Goal: Information Seeking & Learning: Learn about a topic

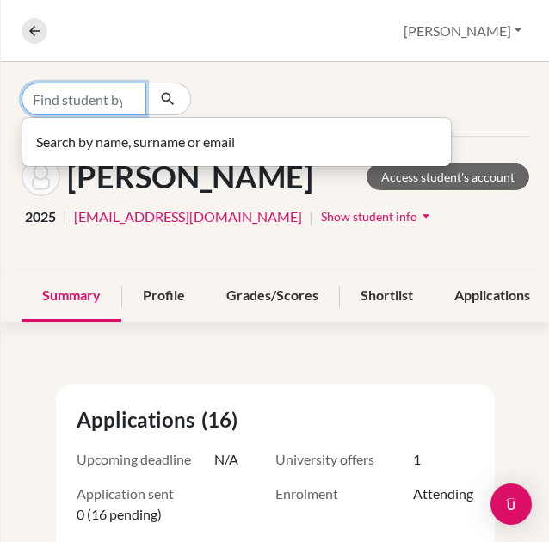
click at [83, 102] on input "Find student by name..." at bounding box center [84, 99] width 125 height 33
type input "[PERSON_NAME]"
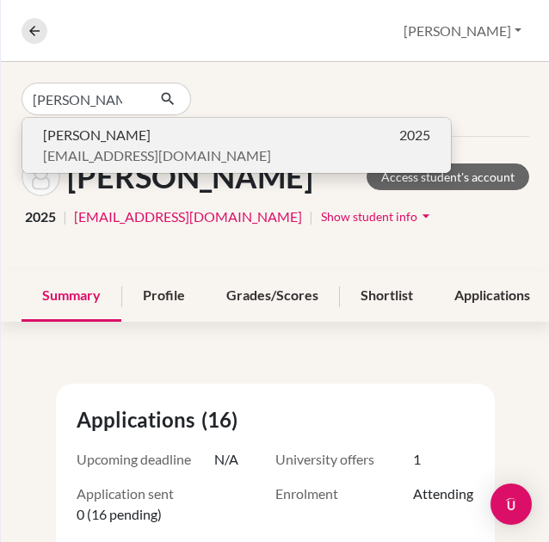
click at [139, 133] on p "[PERSON_NAME] 2025" at bounding box center [236, 135] width 387 height 21
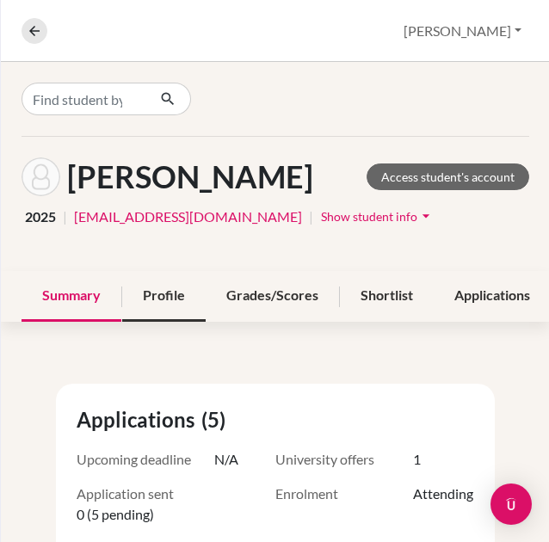
click at [157, 298] on div "Profile" at bounding box center [163, 296] width 83 height 51
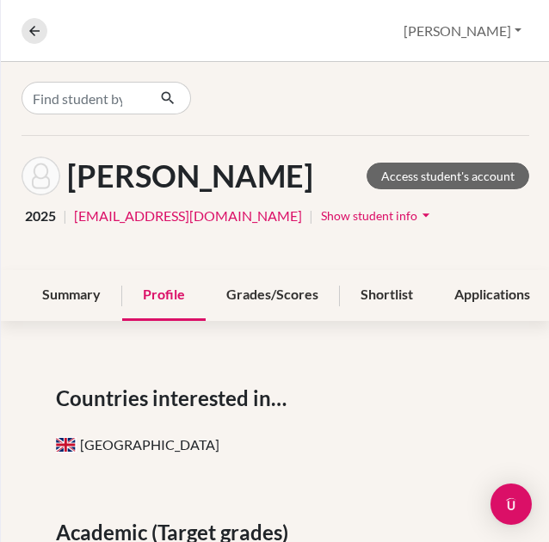
scroll to position [1, 176]
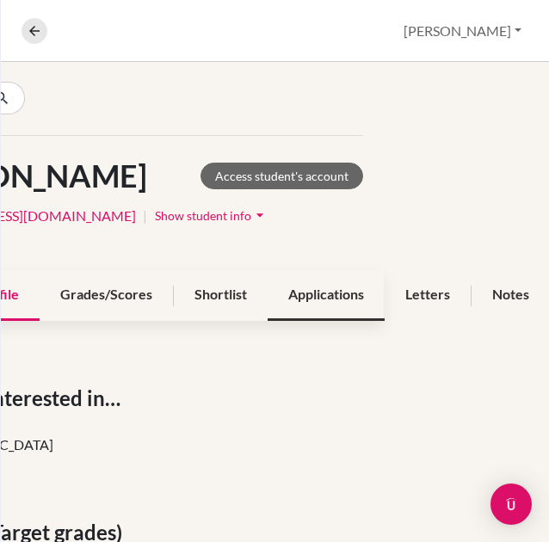
click at [316, 281] on div "Applications" at bounding box center [326, 295] width 117 height 51
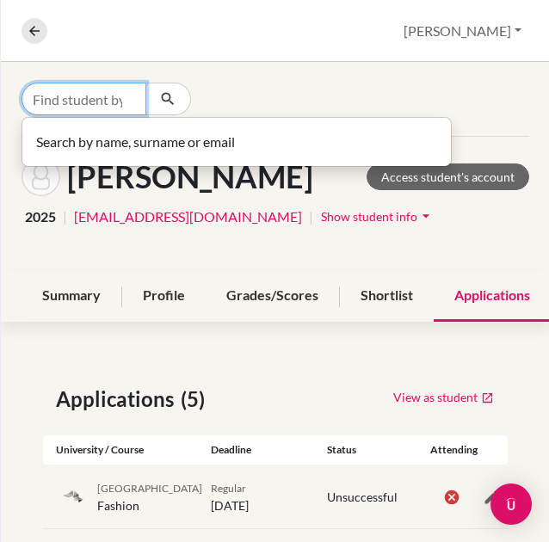
click at [89, 94] on input "Find student by name..." at bounding box center [84, 99] width 125 height 33
type input "[PERSON_NAME]"
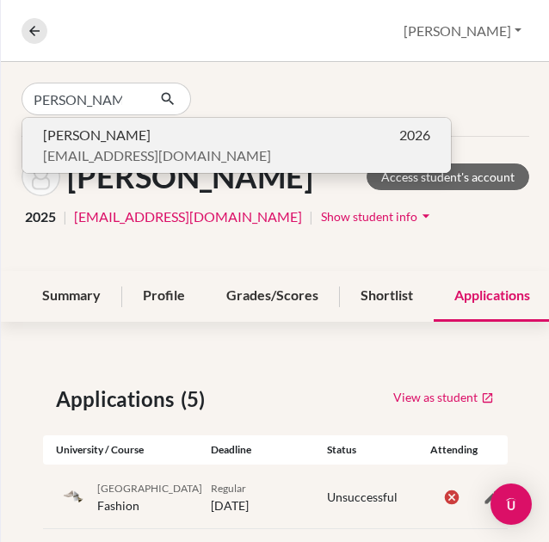
scroll to position [0, 0]
click at [100, 166] on button "[PERSON_NAME] 2026 [EMAIL_ADDRESS][DOMAIN_NAME]" at bounding box center [236, 145] width 429 height 55
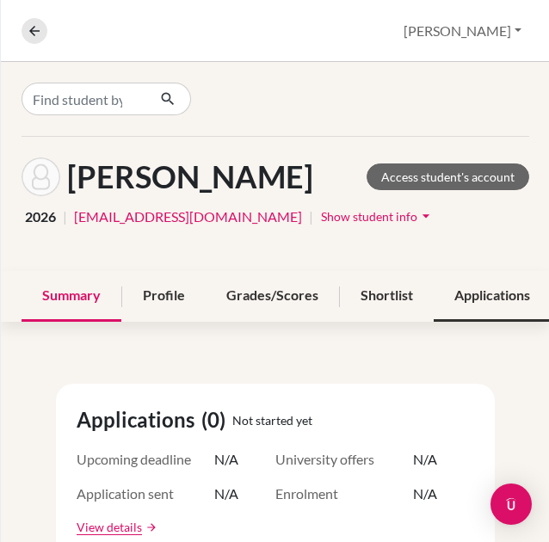
scroll to position [0, 233]
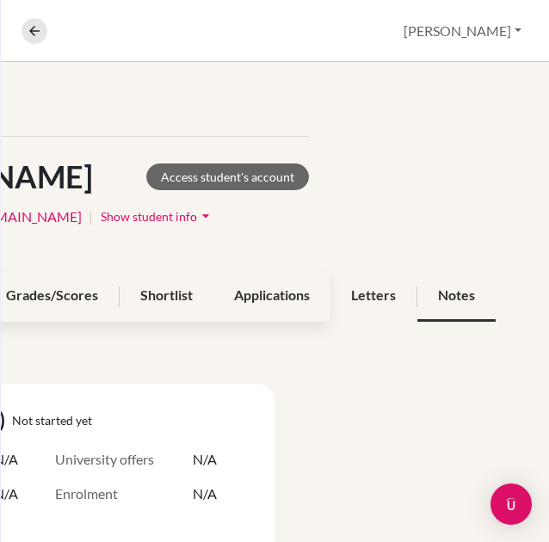
click at [442, 304] on div "Notes" at bounding box center [456, 296] width 78 height 51
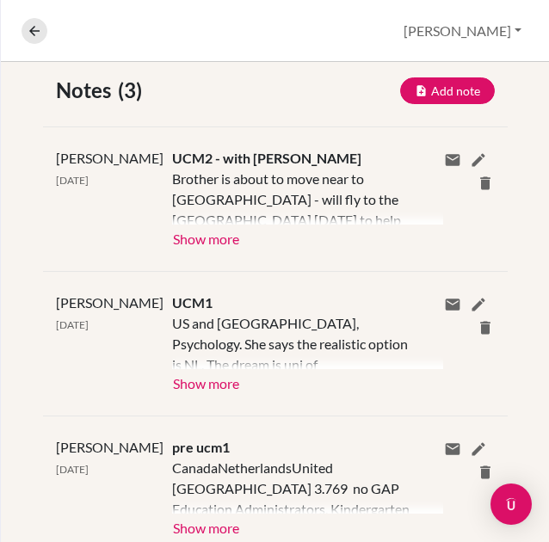
scroll to position [313, 0]
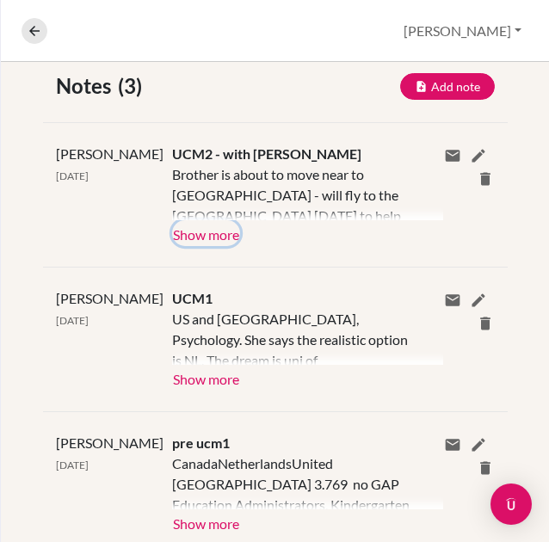
click at [188, 233] on button "Show more" at bounding box center [206, 233] width 68 height 26
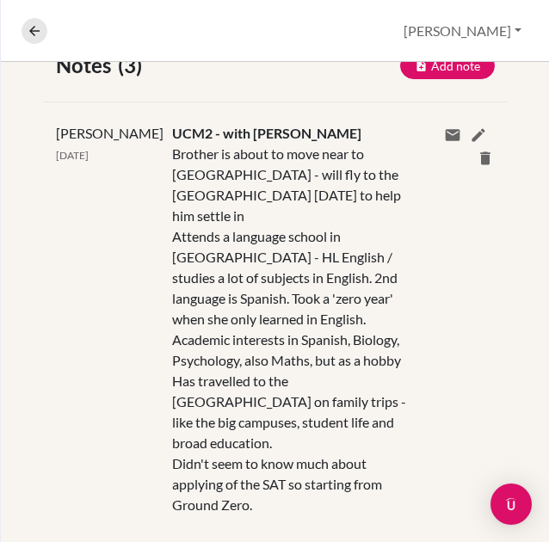
scroll to position [364, 0]
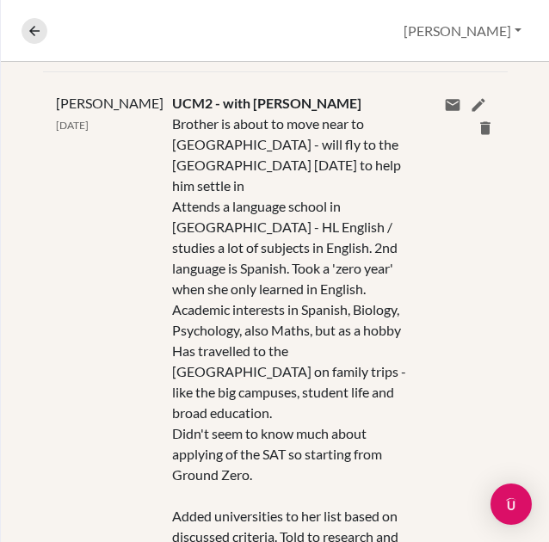
click at [188, 233] on div "Brother is about to move near to [GEOGRAPHIC_DATA] - will fly to the [GEOGRAPHI…" at bounding box center [294, 455] width 245 height 682
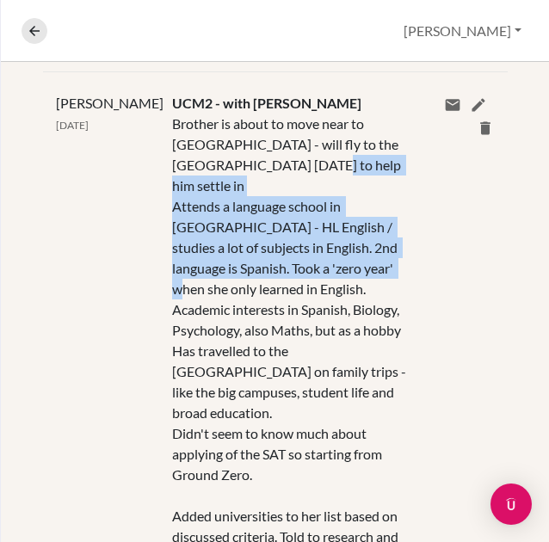
click at [188, 233] on div "Brother is about to move near to [GEOGRAPHIC_DATA] - will fly to the [GEOGRAPHI…" at bounding box center [294, 455] width 245 height 682
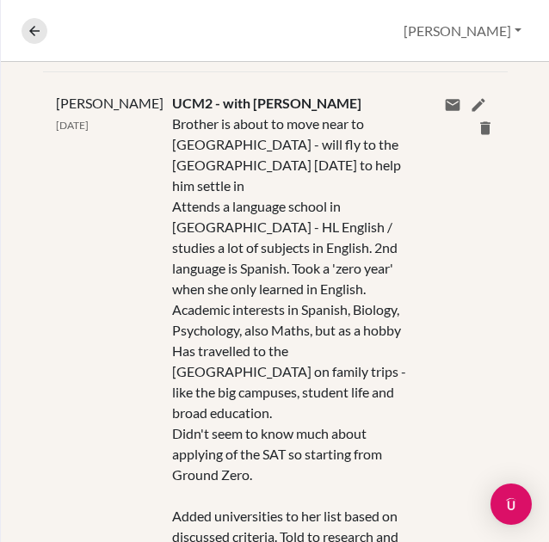
click at [188, 233] on div "Brother is about to move near to [GEOGRAPHIC_DATA] - will fly to the [GEOGRAPHI…" at bounding box center [294, 455] width 245 height 682
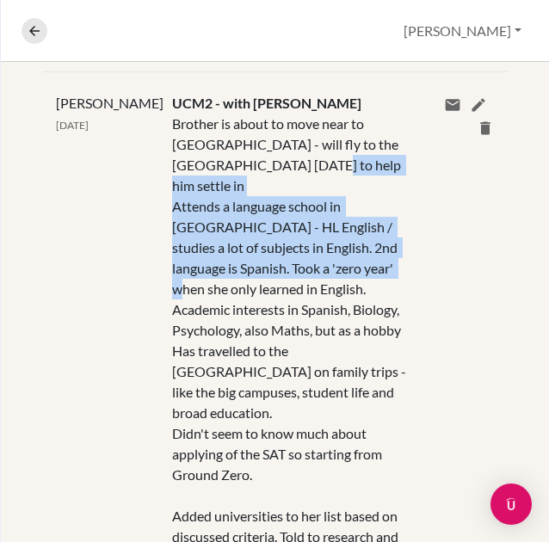
click at [188, 233] on div "Brother is about to move near to [GEOGRAPHIC_DATA] - will fly to the [GEOGRAPHI…" at bounding box center [294, 455] width 245 height 682
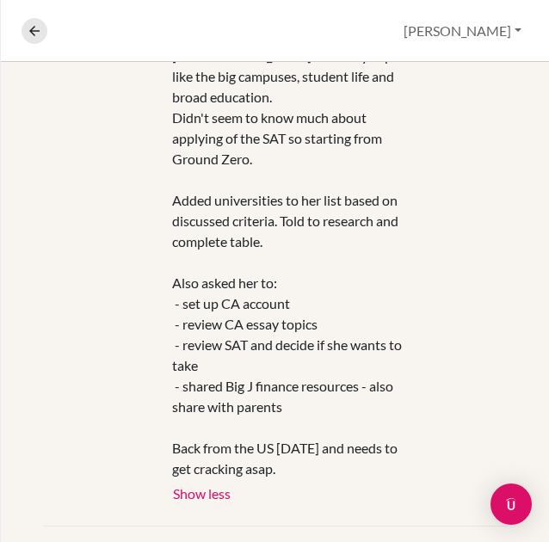
scroll to position [695, 0]
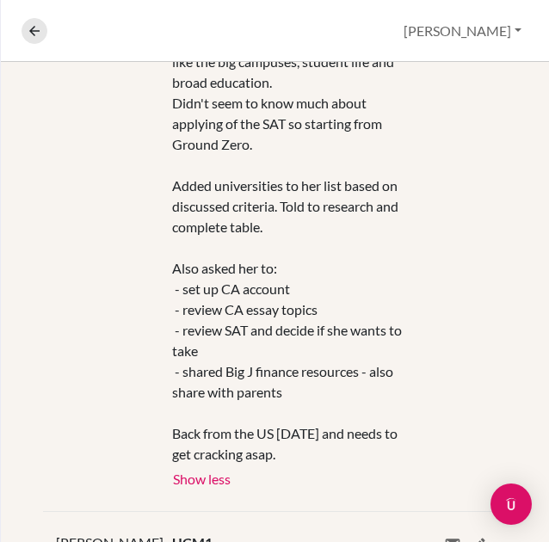
click at [193, 254] on div "Brother is about to move near to [GEOGRAPHIC_DATA] - will fly to the [GEOGRAPHI…" at bounding box center [294, 124] width 245 height 682
click at [197, 339] on div "Brother is about to move near to [GEOGRAPHIC_DATA] - will fly to the [GEOGRAPHI…" at bounding box center [294, 124] width 245 height 682
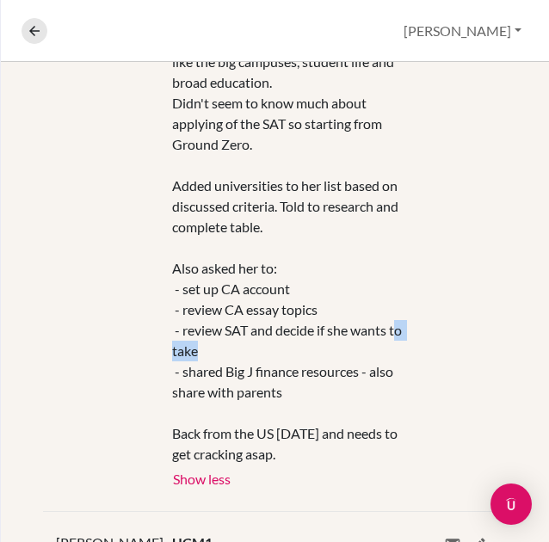
click at [197, 339] on div "Brother is about to move near to [GEOGRAPHIC_DATA] - will fly to the [GEOGRAPHI…" at bounding box center [294, 124] width 245 height 682
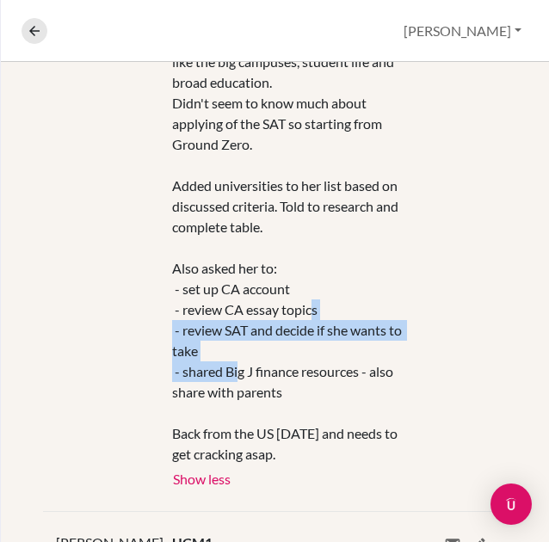
click at [197, 339] on div "Brother is about to move near to [GEOGRAPHIC_DATA] - will fly to the [GEOGRAPHI…" at bounding box center [294, 124] width 245 height 682
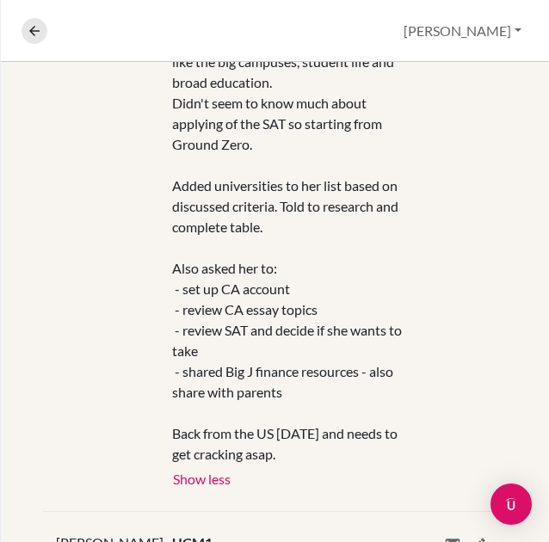
scroll to position [896, 0]
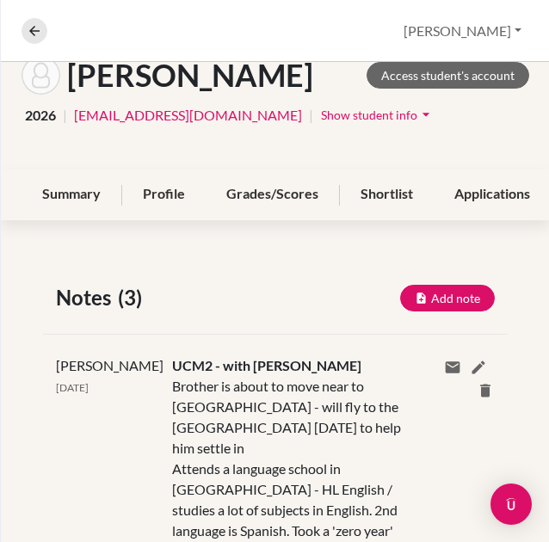
scroll to position [102, 0]
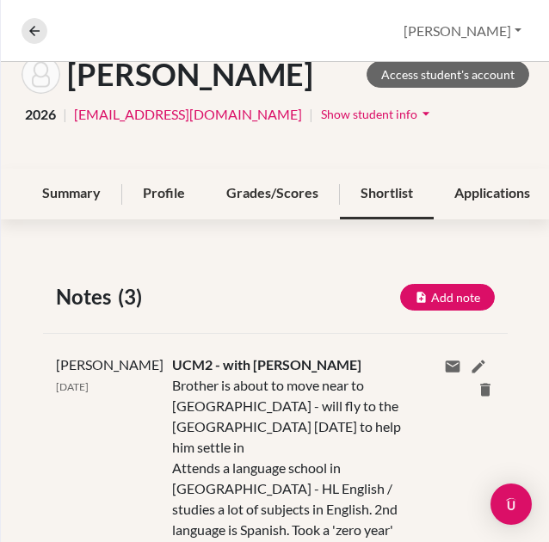
click at [344, 203] on div "Shortlist" at bounding box center [387, 194] width 94 height 51
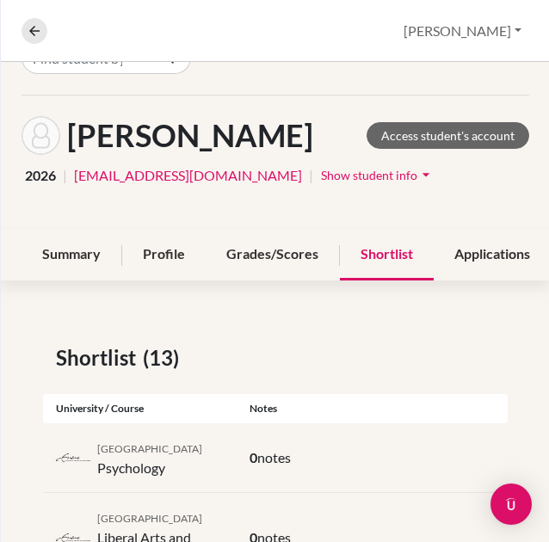
scroll to position [46, 0]
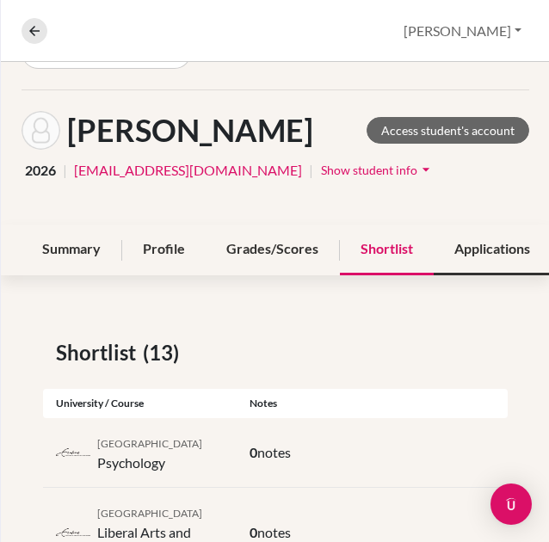
click at [459, 232] on div "Applications" at bounding box center [492, 250] width 117 height 51
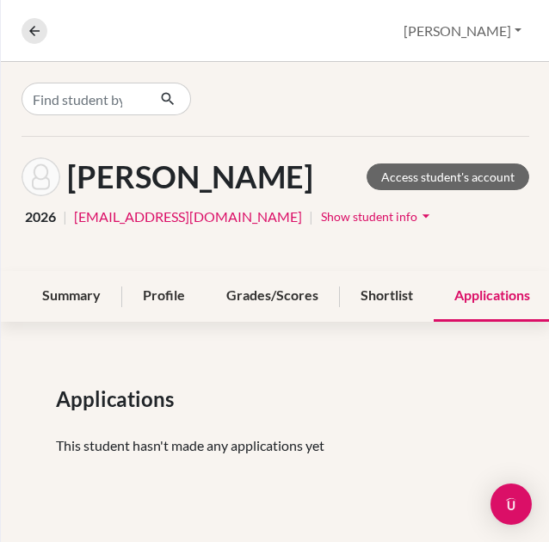
scroll to position [0, 164]
